Goal: Check status: Check status

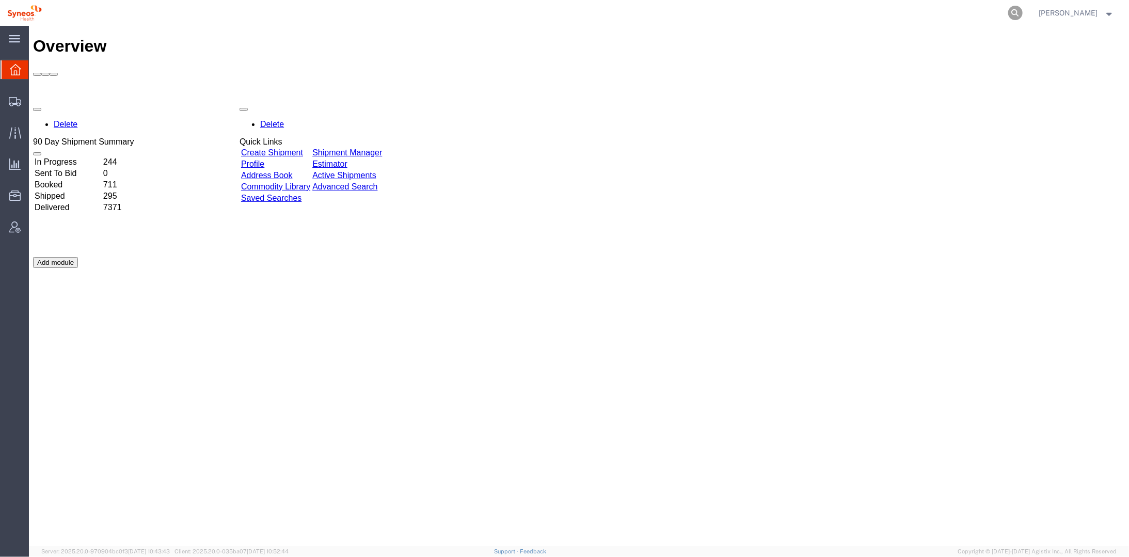
click at [1022, 11] on icon at bounding box center [1015, 13] width 14 height 14
click at [739, 13] on input "search" at bounding box center [851, 13] width 314 height 25
click at [1022, 10] on icon at bounding box center [1015, 13] width 14 height 14
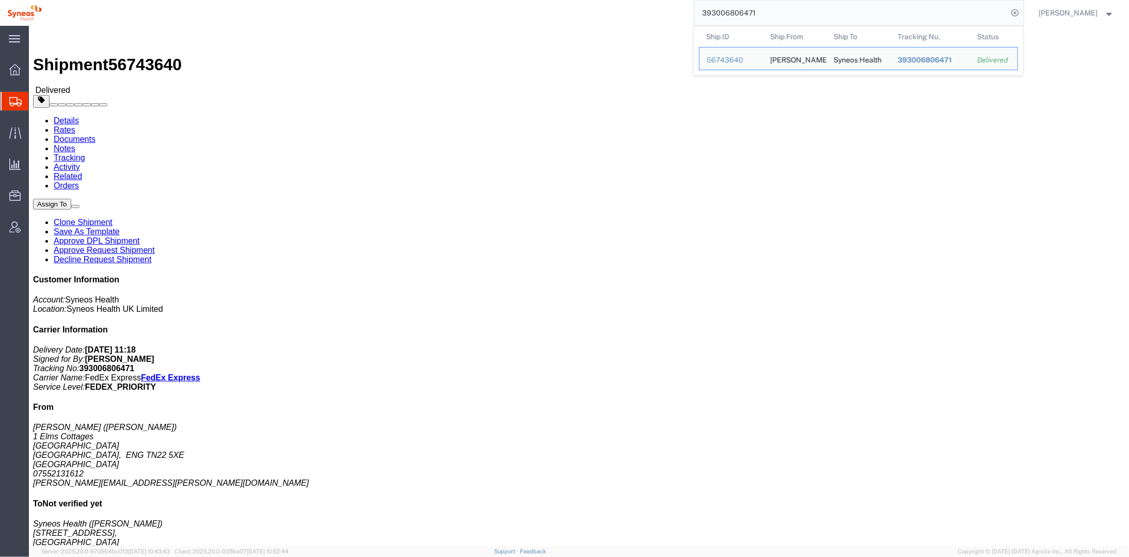
drag, startPoint x: 779, startPoint y: 14, endPoint x: 706, endPoint y: 10, distance: 73.4
click at [706, 10] on div "393006806471 Ship ID Ship From Ship To Tracking Nu. Status Ship ID 56743640 Shi…" at bounding box center [536, 13] width 975 height 26
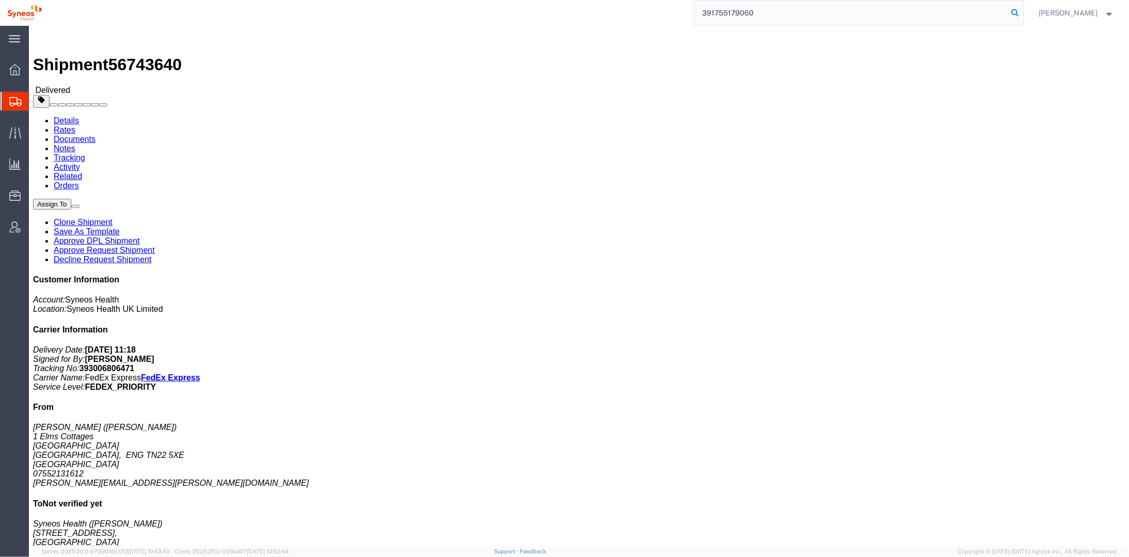
click at [1022, 13] on icon at bounding box center [1015, 13] width 14 height 14
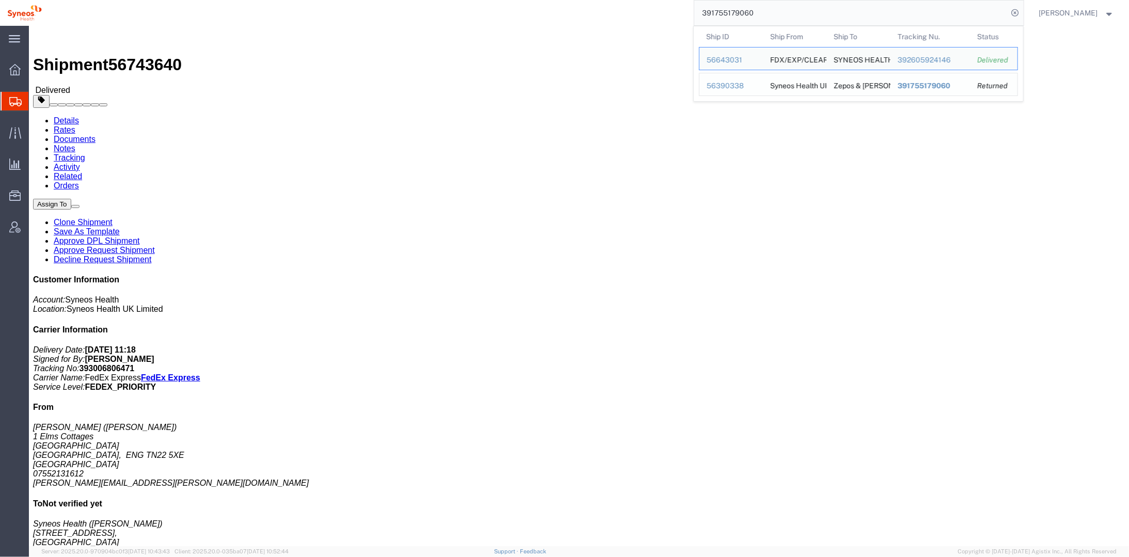
click at [742, 85] on div "56390338" at bounding box center [731, 86] width 49 height 11
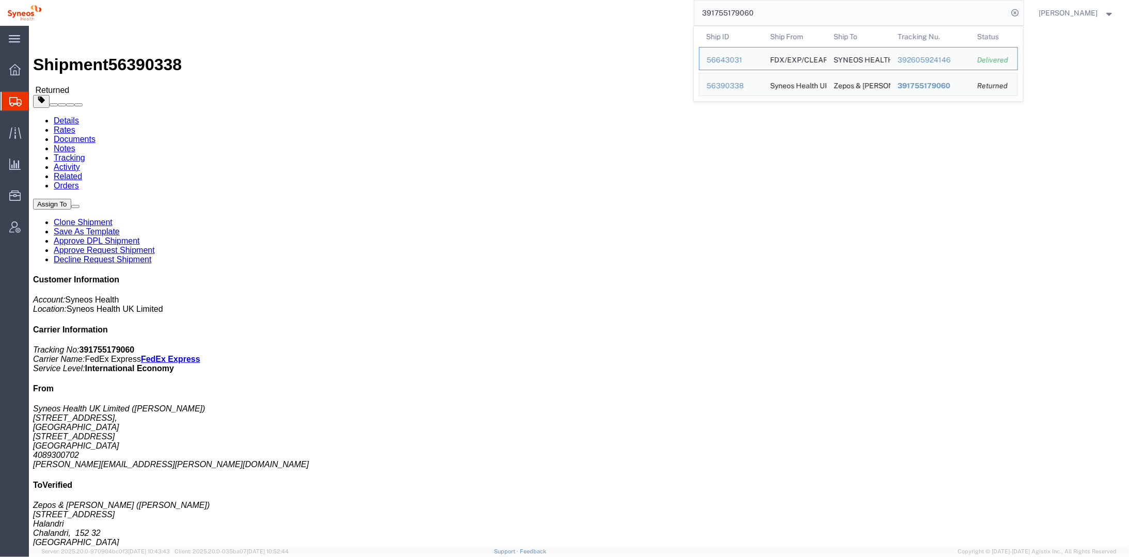
drag, startPoint x: 774, startPoint y: 12, endPoint x: 698, endPoint y: 15, distance: 75.9
click at [698, 15] on div "391755179060 Ship ID Ship From Ship To Tracking Nu. Status Ship ID 56643031 Shi…" at bounding box center [536, 13] width 975 height 26
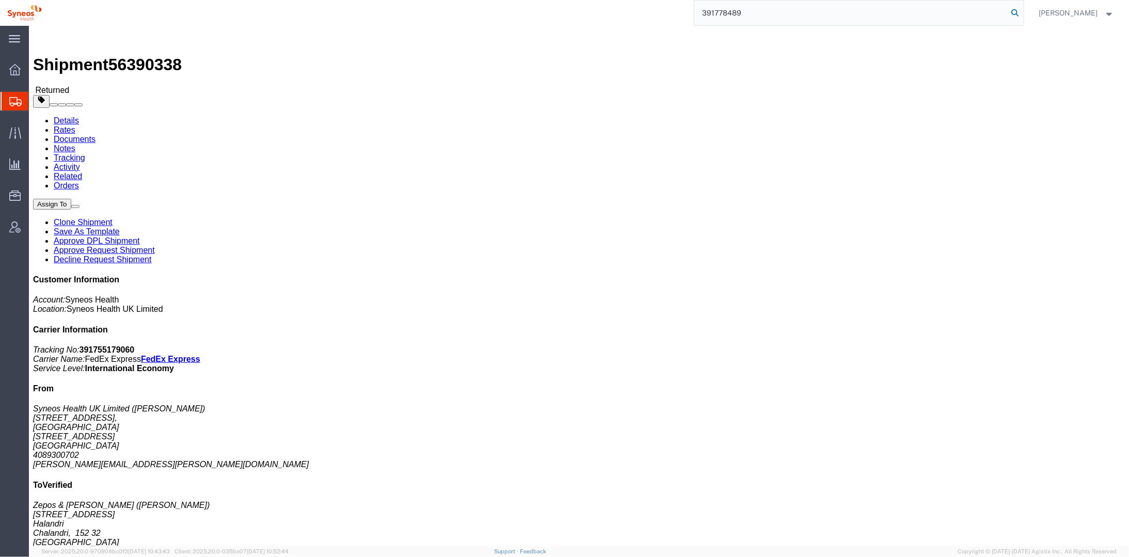
click at [1022, 13] on icon at bounding box center [1015, 13] width 14 height 14
click at [655, 5] on div "391778489 Sorry, no exact match found Try to find items starting with 391778489…" at bounding box center [536, 13] width 975 height 26
drag, startPoint x: 765, startPoint y: 13, endPoint x: 701, endPoint y: 12, distance: 64.0
click at [701, 12] on div "391778489" at bounding box center [536, 13] width 975 height 26
click at [1022, 9] on icon at bounding box center [1015, 13] width 14 height 14
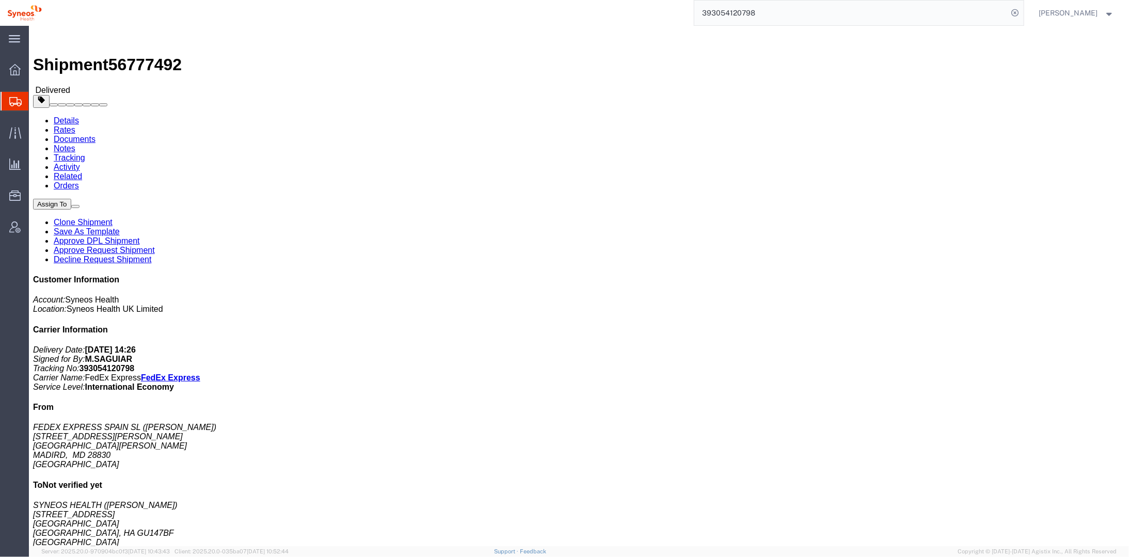
drag, startPoint x: 828, startPoint y: 109, endPoint x: 808, endPoint y: 111, distance: 20.2
click p "Customer Ref: Return of AWB 391778489211"
drag, startPoint x: 808, startPoint y: 111, endPoint x: 797, endPoint y: 135, distance: 26.1
click div "Ship From FEDEX EXPRESS [GEOGRAPHIC_DATA] SL ([PERSON_NAME]) [STREET_ADDRESS][P…"
drag, startPoint x: 781, startPoint y: 109, endPoint x: 828, endPoint y: 111, distance: 46.5
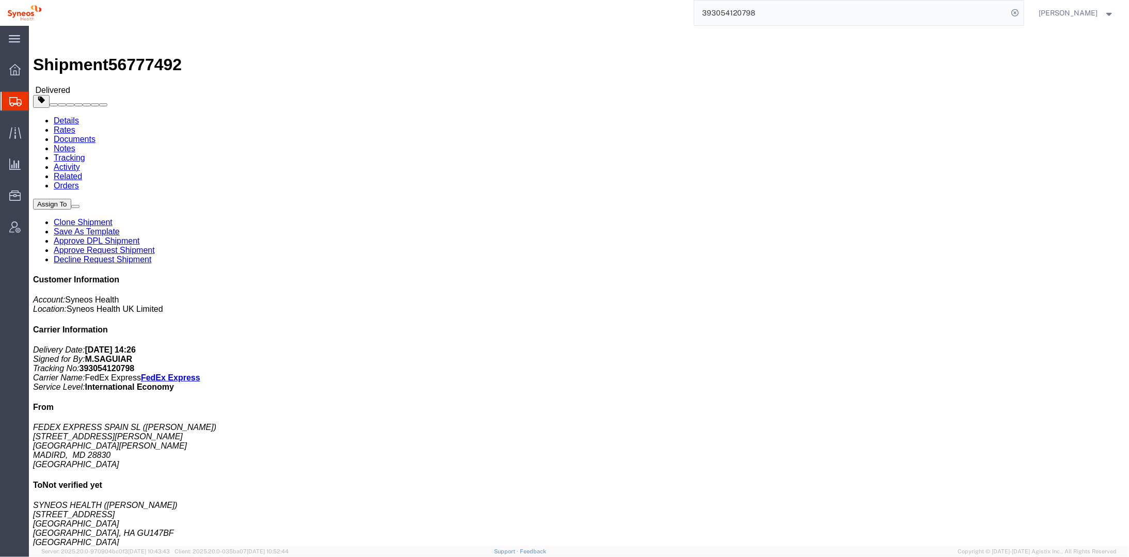
click p "Customer Ref: Return of AWB 391778489211"
drag, startPoint x: 828, startPoint y: 111, endPoint x: 806, endPoint y: 113, distance: 22.2
drag, startPoint x: 806, startPoint y: 113, endPoint x: 786, endPoint y: 135, distance: 29.6
click div "Ship From FEDEX EXPRESS [GEOGRAPHIC_DATA] SL ([PERSON_NAME]) [STREET_ADDRESS][P…"
drag, startPoint x: 780, startPoint y: 109, endPoint x: 826, endPoint y: 111, distance: 46.0
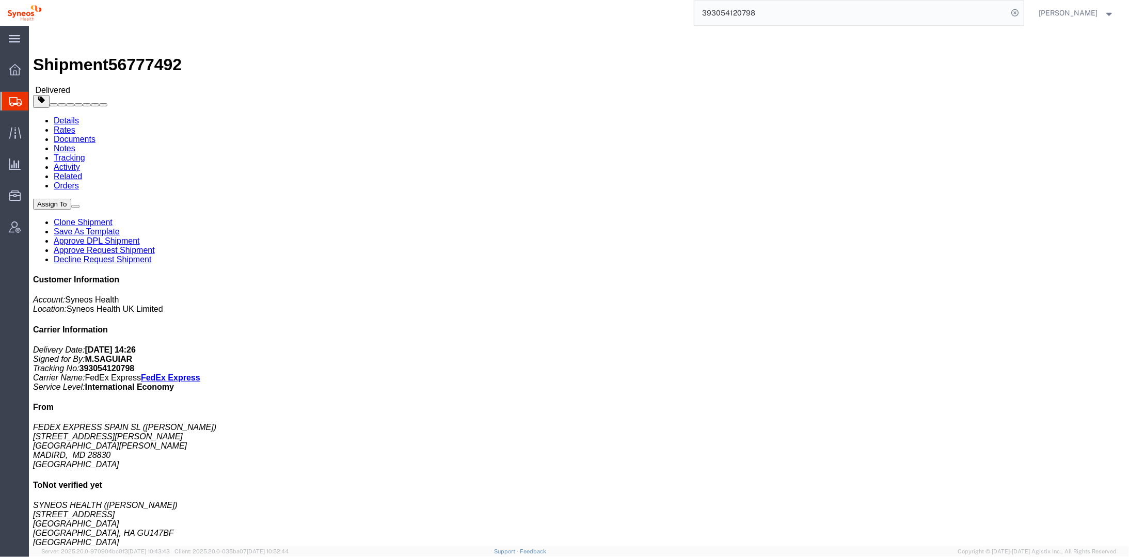
click b "Return of AWB 391778489211"
copy b "391778489211"
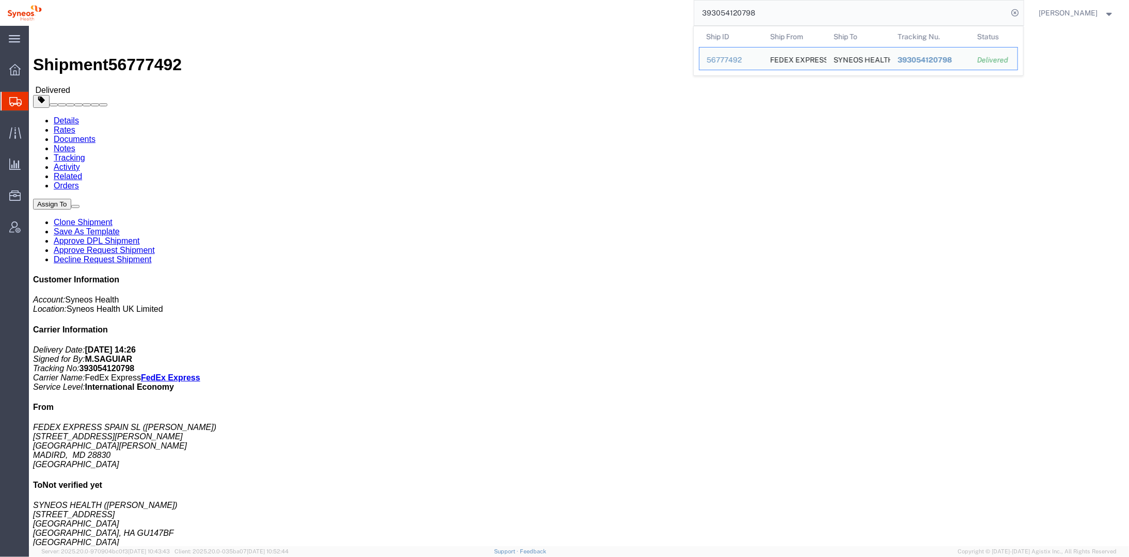
drag, startPoint x: 798, startPoint y: 10, endPoint x: 682, endPoint y: 14, distance: 116.2
click at [682, 14] on div "393054120798 Ship ID Ship From Ship To Tracking Nu. Status Ship ID 56777492 Shi…" at bounding box center [536, 13] width 975 height 26
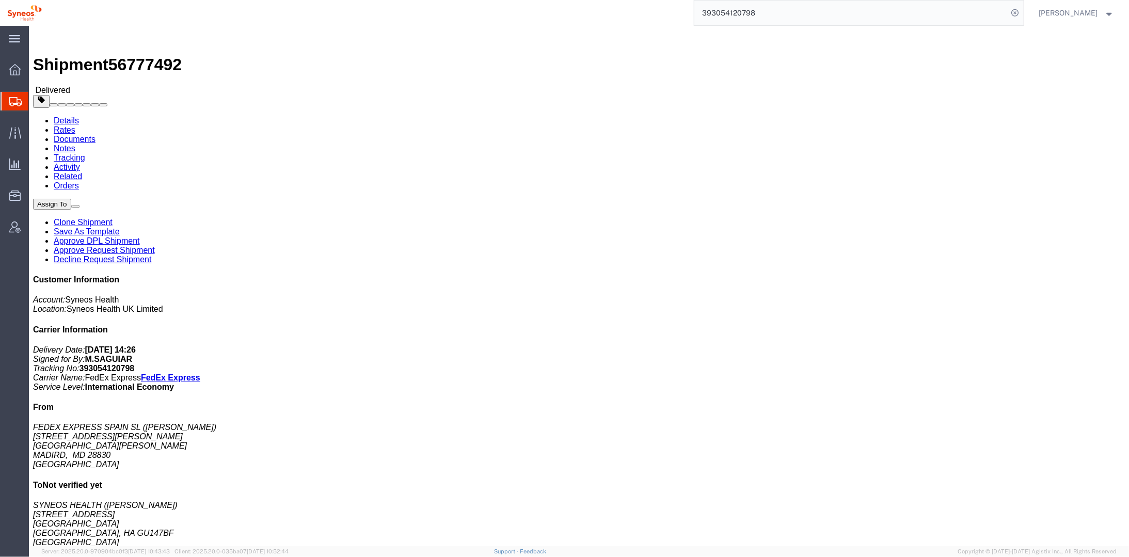
paste input "1778489211"
type input "391778489211"
click at [1022, 12] on icon at bounding box center [1015, 13] width 14 height 14
